Goal: Find specific page/section: Find specific page/section

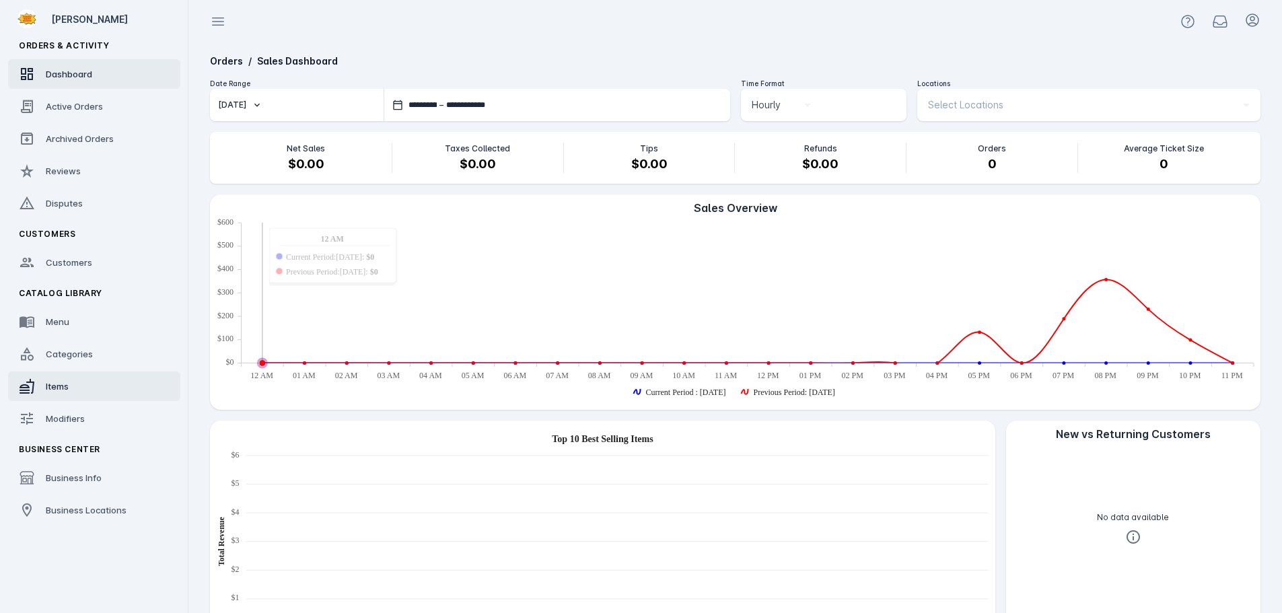
click at [77, 388] on link "Items" at bounding box center [94, 386] width 172 height 30
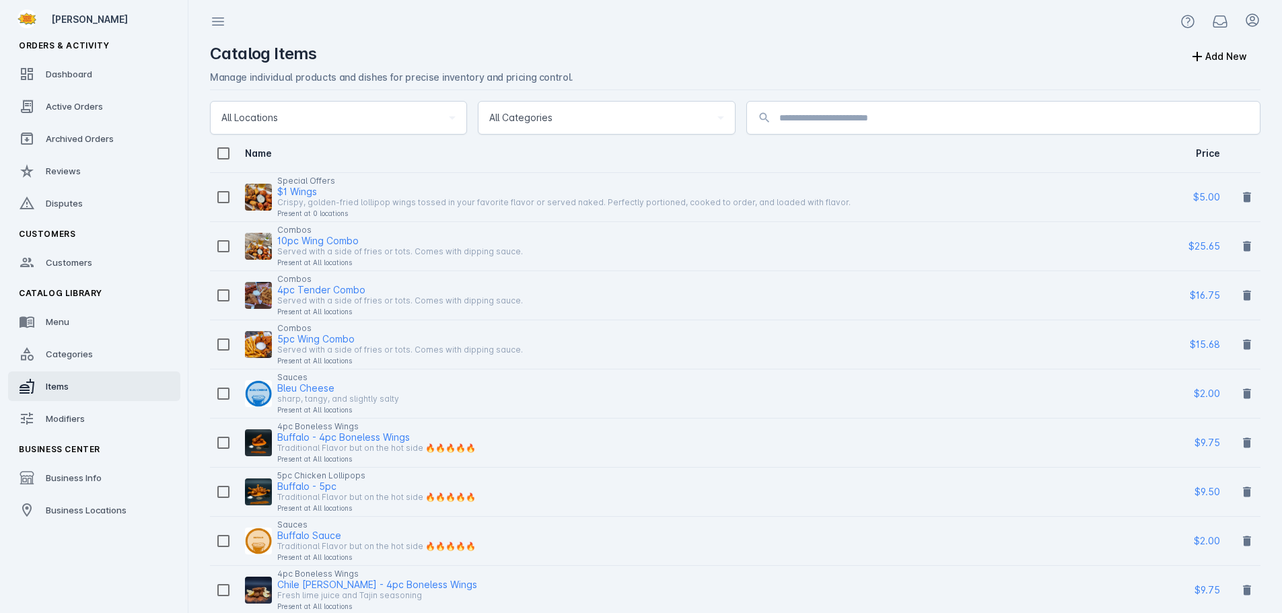
click at [560, 119] on div "All Categories" at bounding box center [600, 118] width 222 height 16
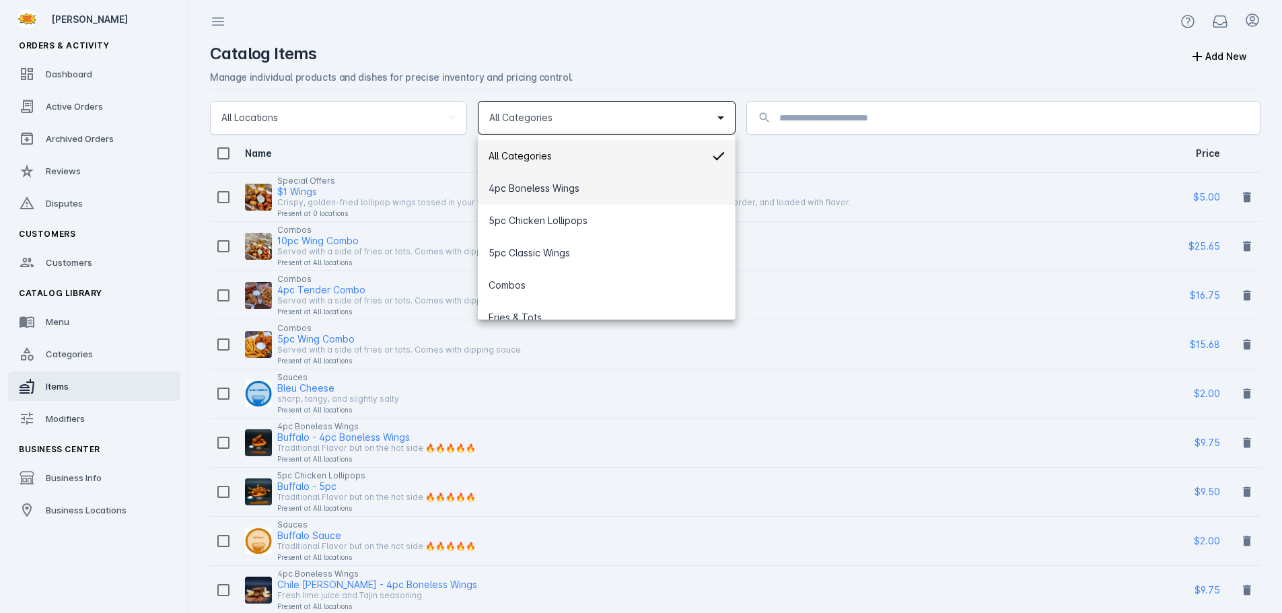
click at [548, 189] on span "4pc Boneless Wings" at bounding box center [534, 188] width 91 height 16
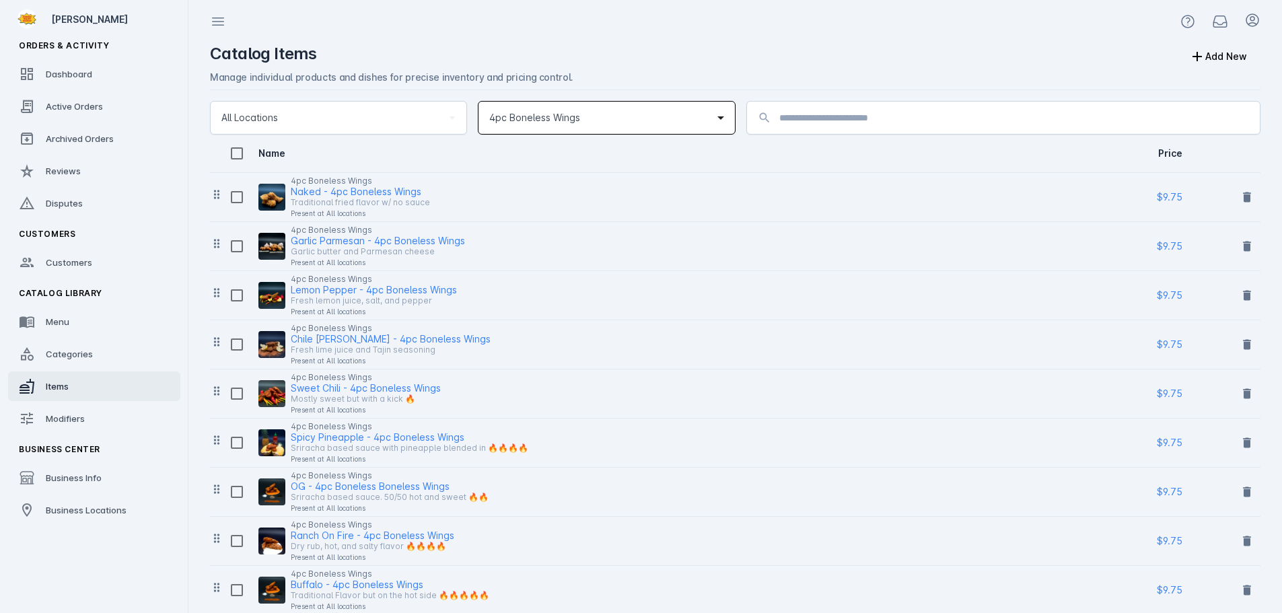
click at [565, 132] on div "4pc Boneless Wings" at bounding box center [606, 118] width 234 height 32
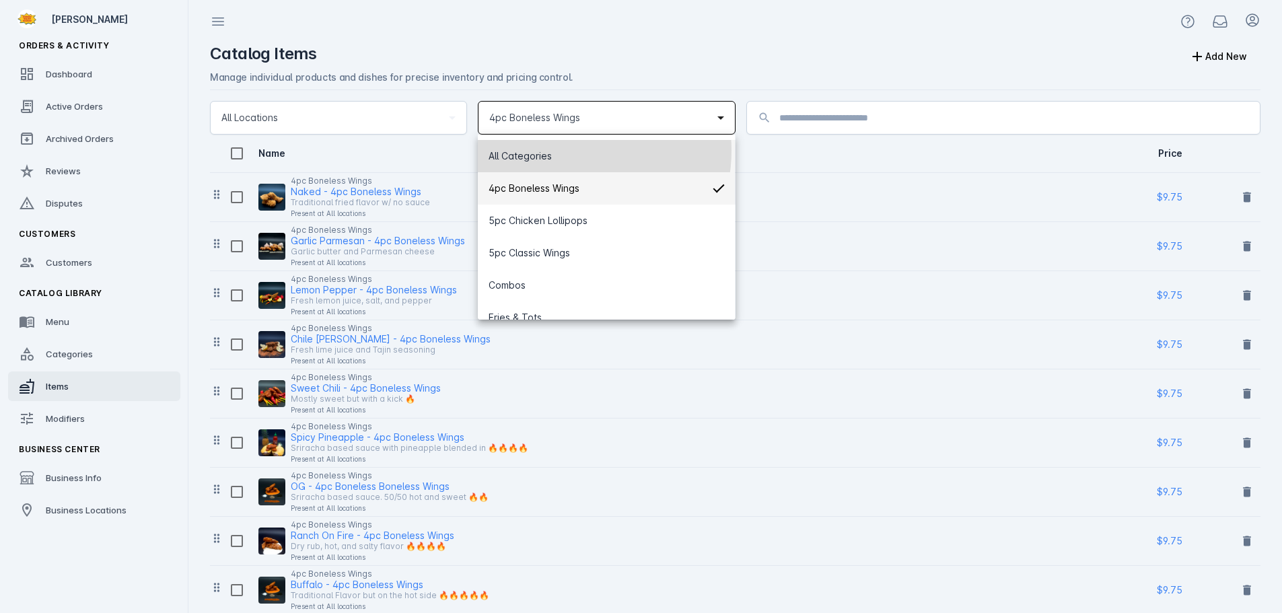
click at [571, 151] on mat-option "All Categories" at bounding box center [606, 156] width 257 height 32
